Goal: Transaction & Acquisition: Purchase product/service

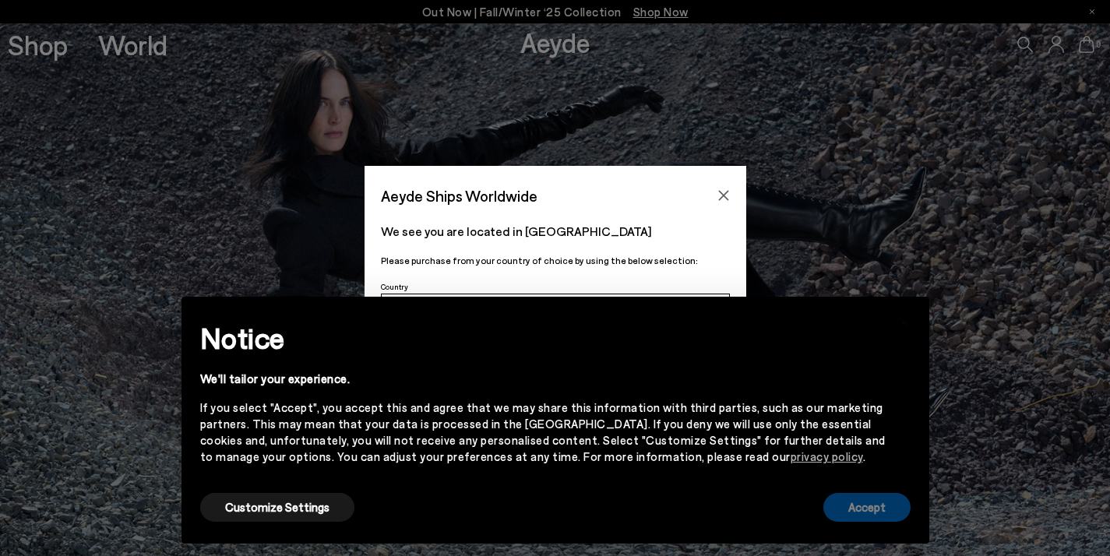
click at [882, 514] on button "Accept" at bounding box center [867, 507] width 87 height 29
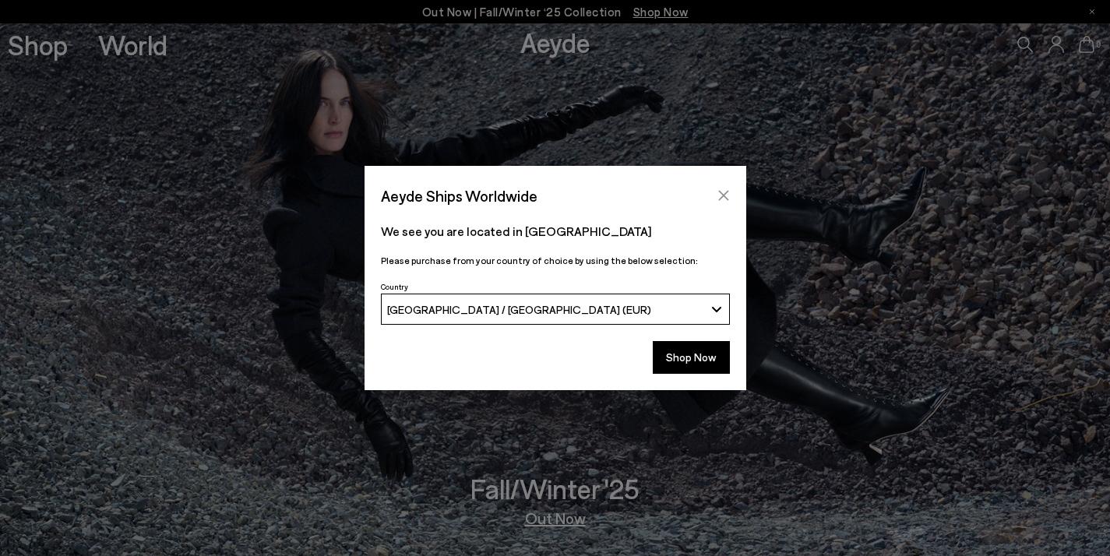
click at [723, 189] on icon "Close" at bounding box center [724, 195] width 12 height 12
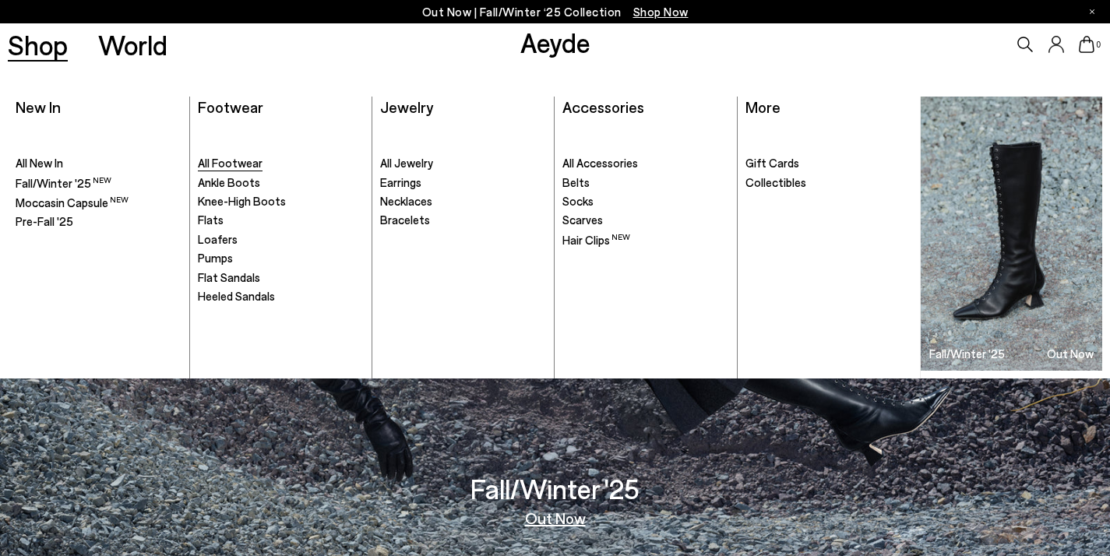
click at [210, 164] on span "All Footwear" at bounding box center [230, 163] width 65 height 14
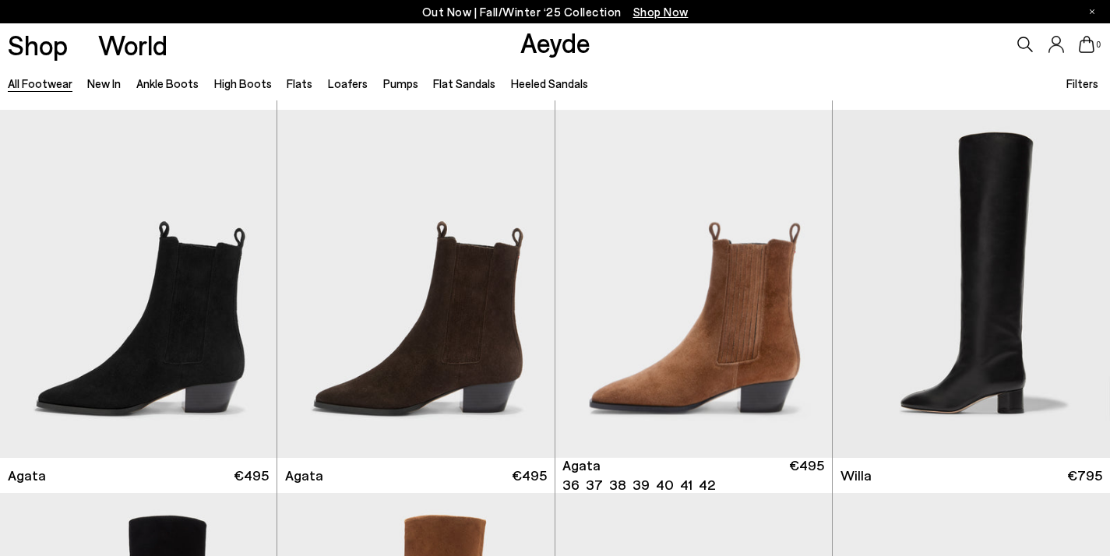
scroll to position [418, 0]
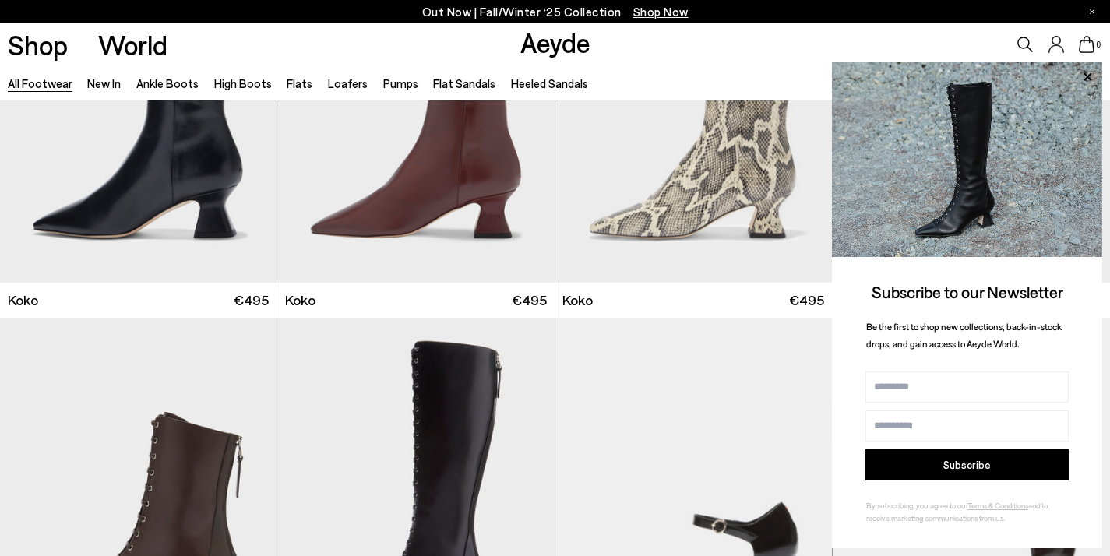
scroll to position [2352, 0]
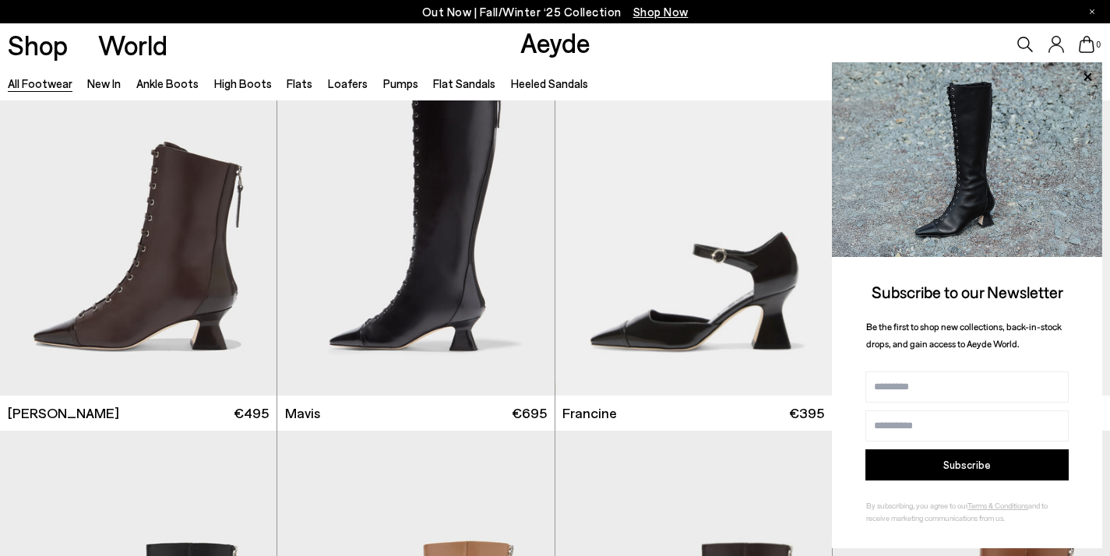
click at [727, 421] on div "[PERSON_NAME] 36 37.5 37 38.5 38 +" at bounding box center [694, 413] width 262 height 19
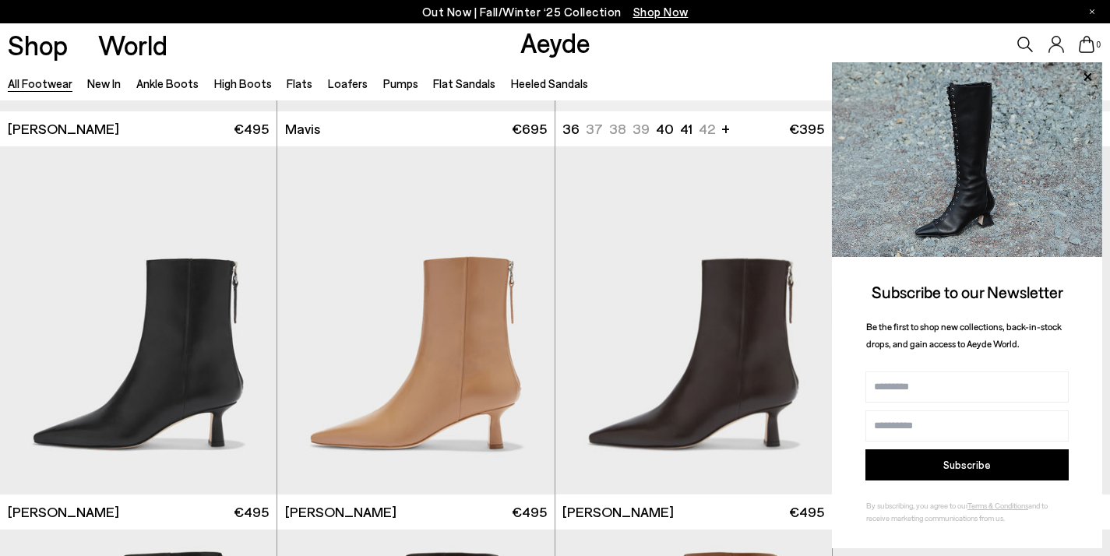
scroll to position [2640, 0]
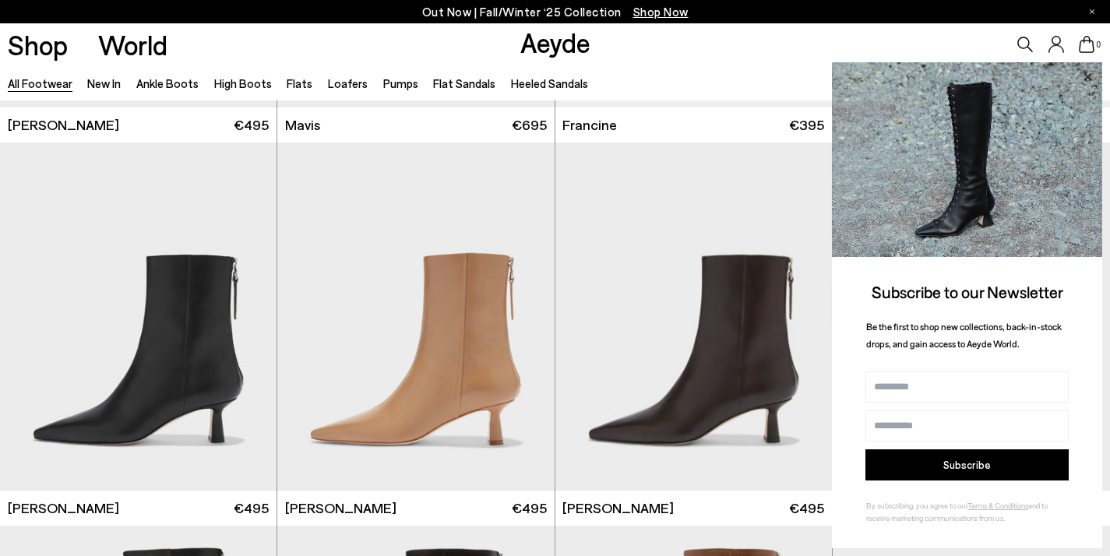
click at [1088, 76] on icon at bounding box center [1088, 76] width 8 height 8
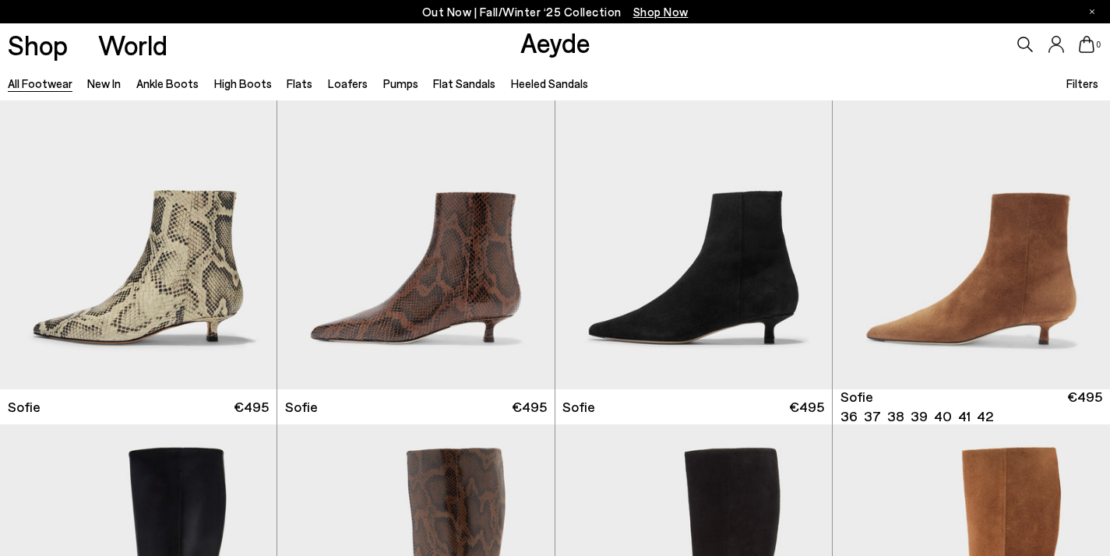
scroll to position [5328, 0]
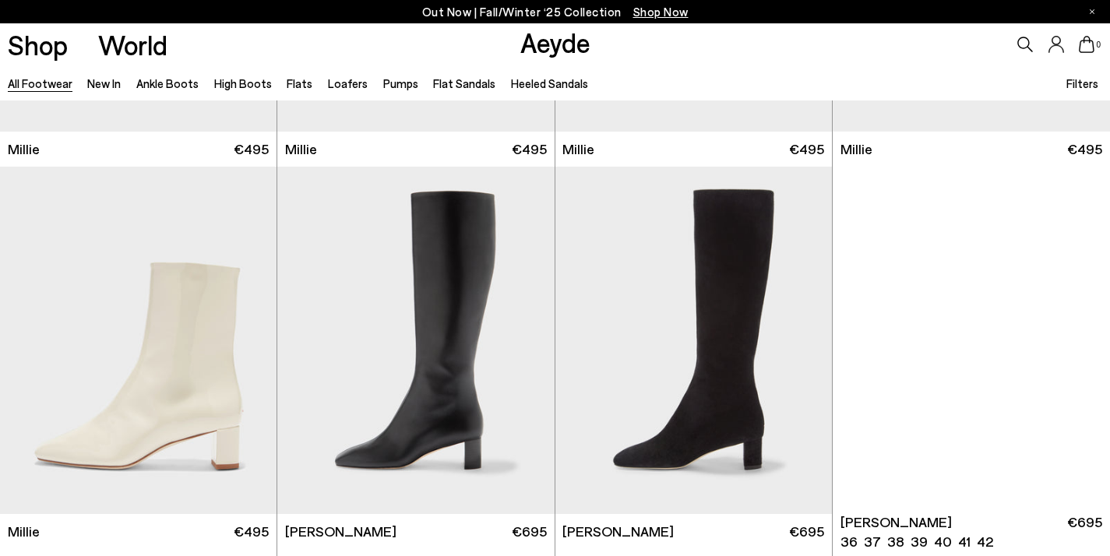
scroll to position [7174, 0]
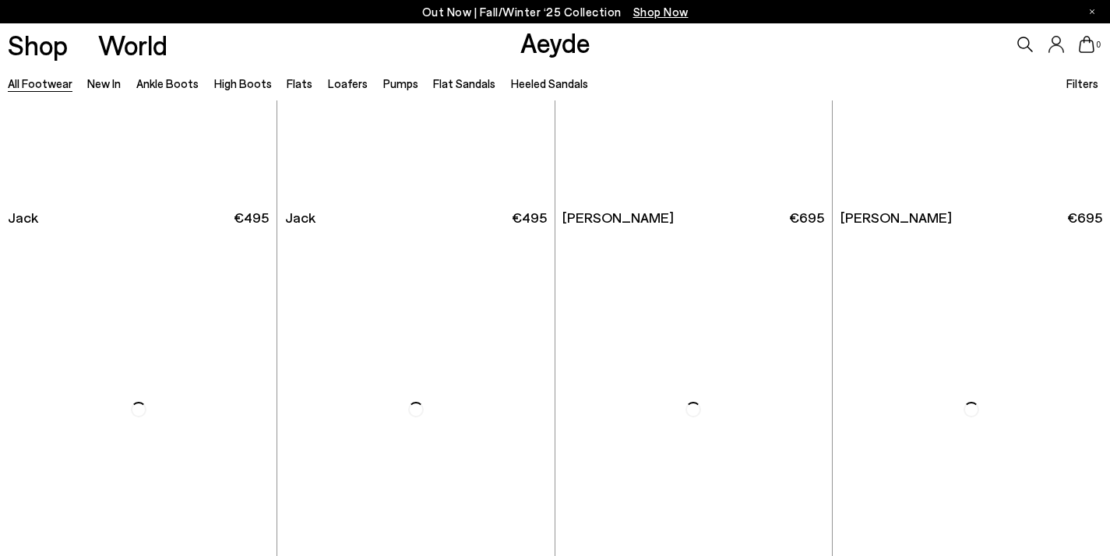
scroll to position [10075, 0]
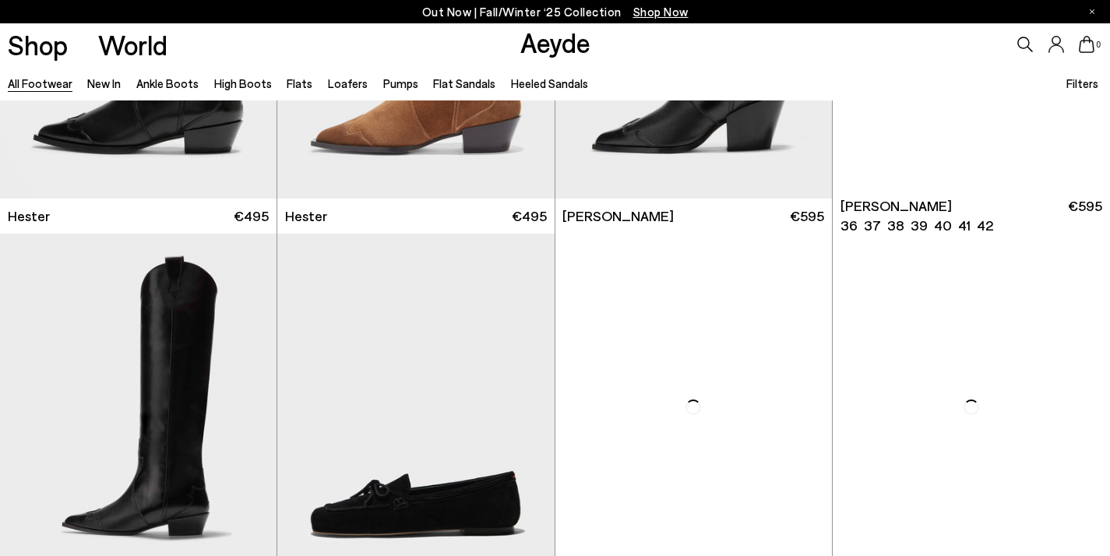
scroll to position [11912, 0]
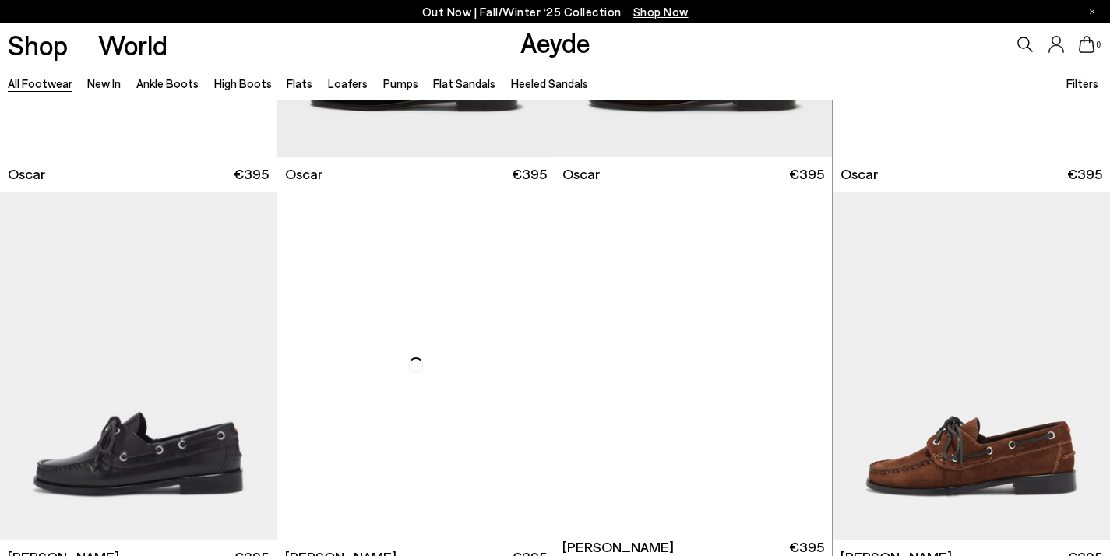
scroll to position [13754, 0]
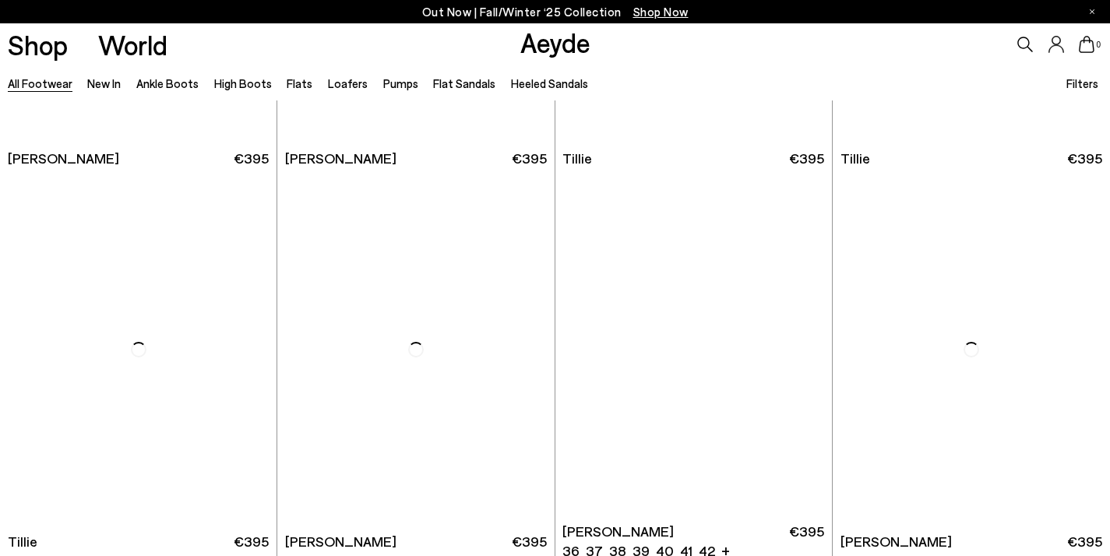
scroll to position [16613, 0]
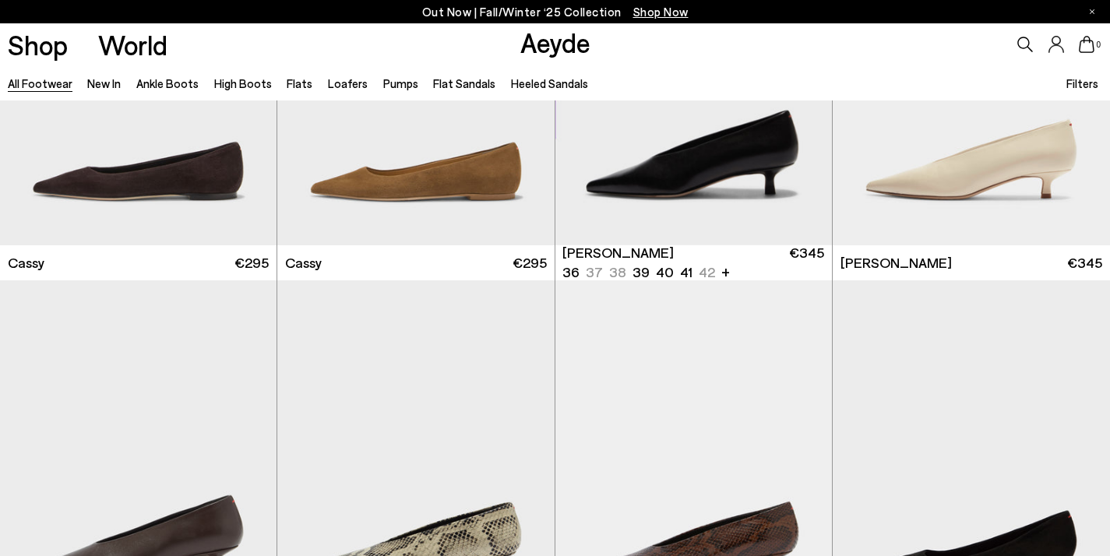
scroll to position [18641, 0]
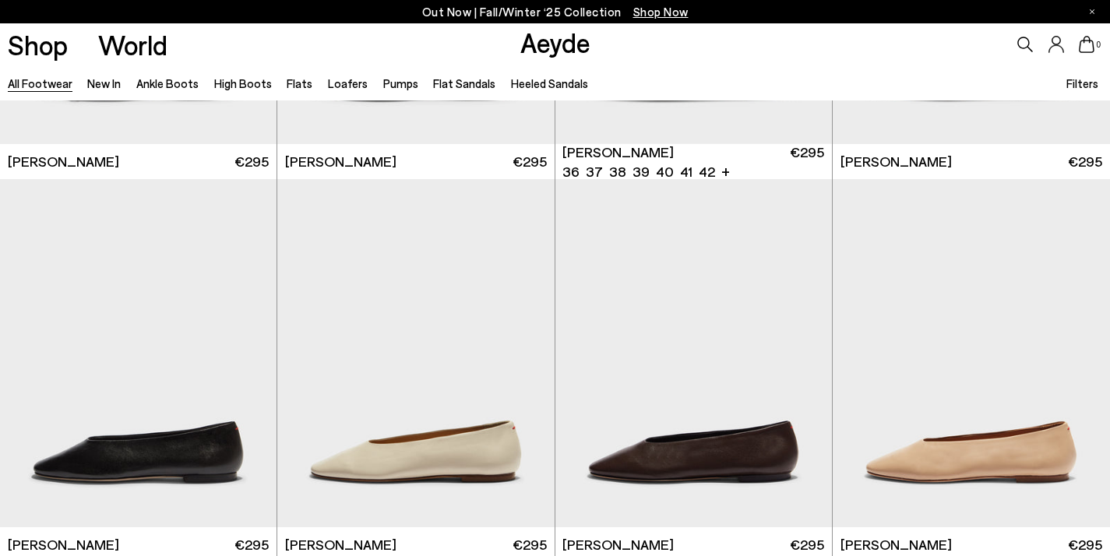
scroll to position [20647, 0]
